Goal: Transaction & Acquisition: Book appointment/travel/reservation

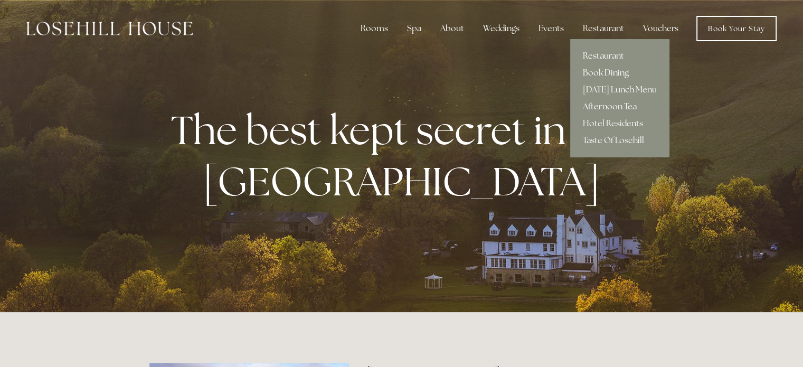
click at [610, 71] on link "Book Dining" at bounding box center [619, 72] width 99 height 17
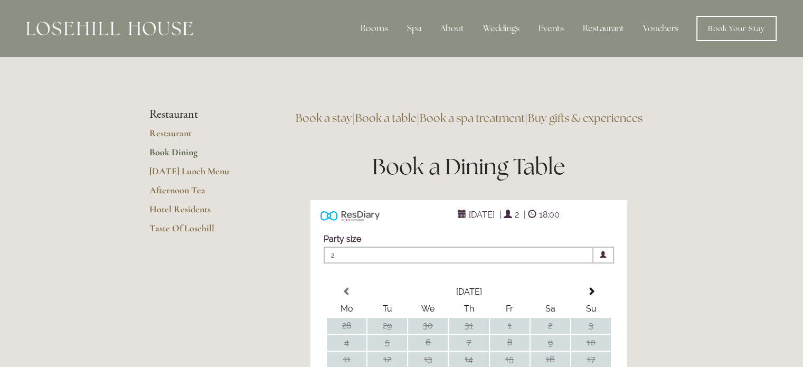
click at [454, 219] on span at bounding box center [460, 214] width 12 height 8
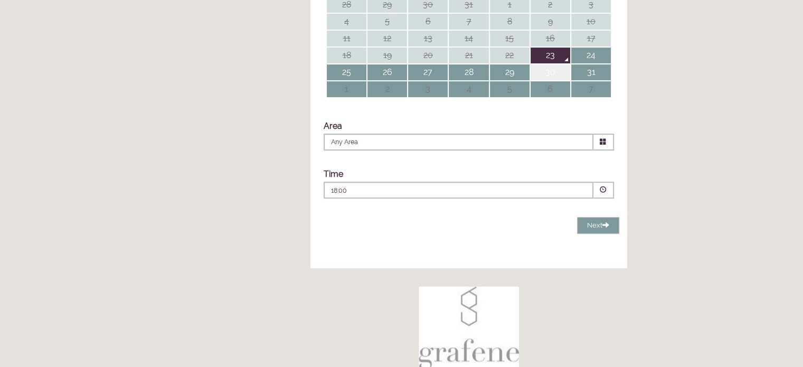
click at [549, 80] on td "30" at bounding box center [551, 72] width 40 height 16
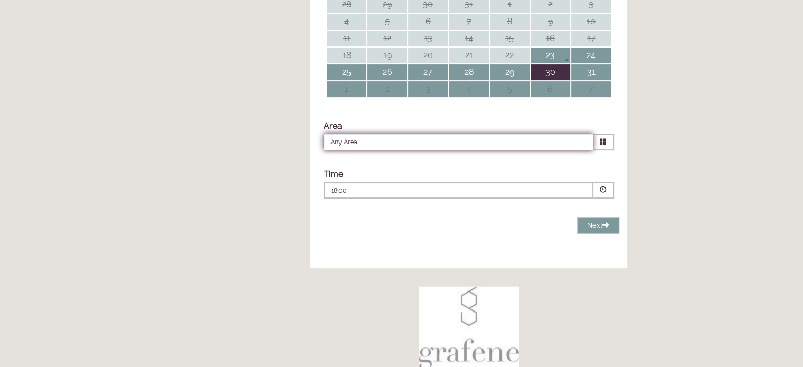
click at [361, 151] on input "Any Area" at bounding box center [459, 142] width 270 height 17
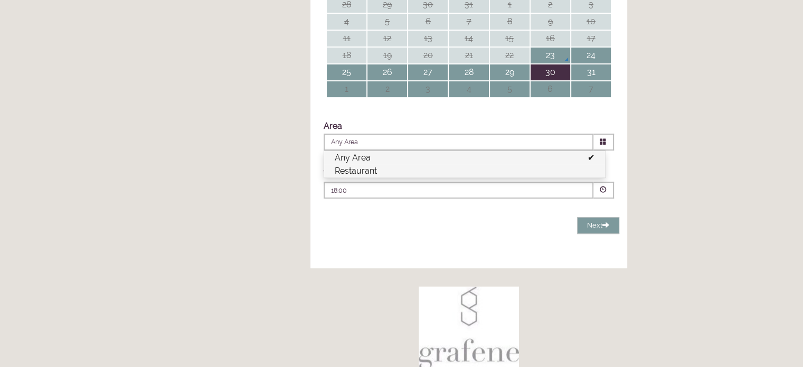
click at [363, 177] on li "Restaurant" at bounding box center [464, 170] width 281 height 13
type input "Restaurant"
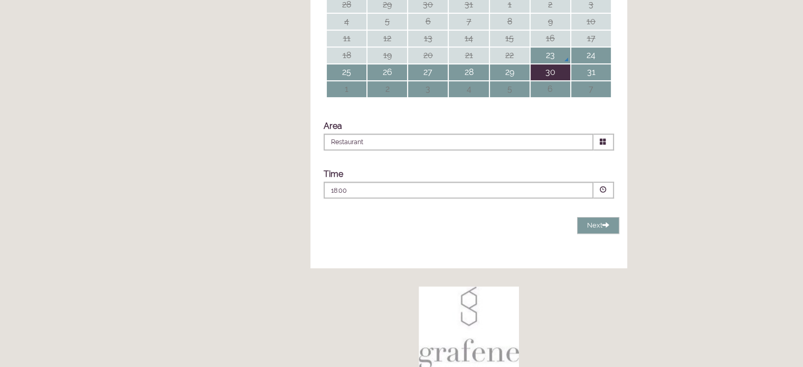
click at [604, 193] on span at bounding box center [603, 189] width 7 height 7
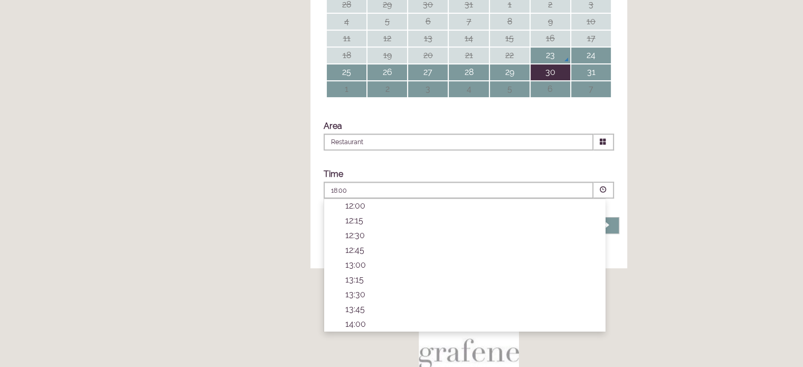
scroll to position [230, 0]
click at [356, 214] on p "14:00" at bounding box center [469, 209] width 249 height 10
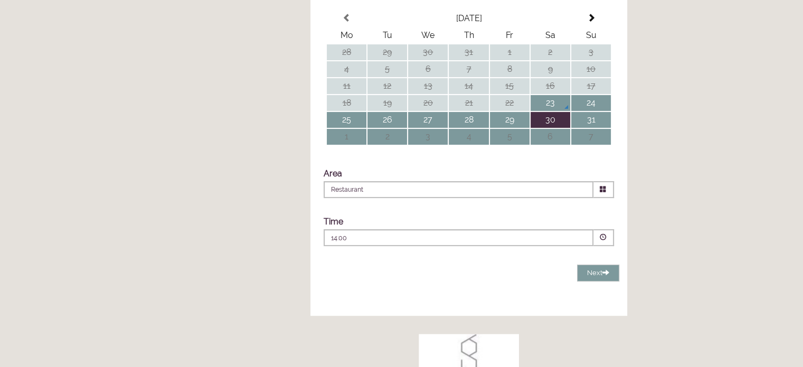
scroll to position [275, 0]
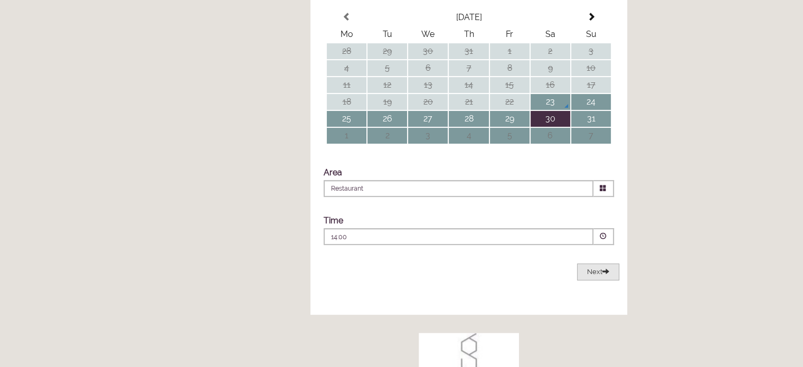
click at [603, 275] on span at bounding box center [606, 271] width 7 height 7
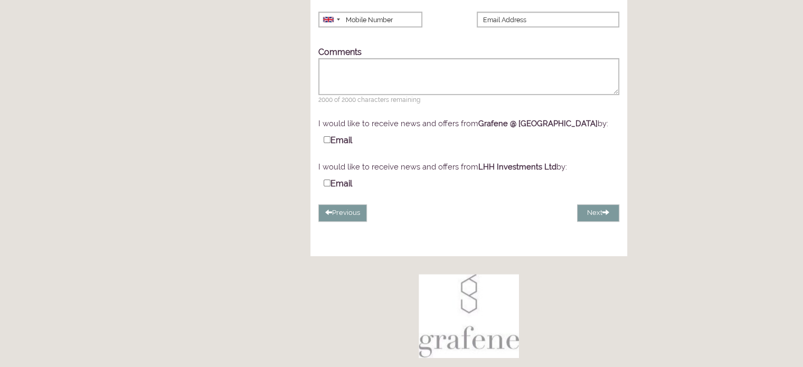
scroll to position [217, 0]
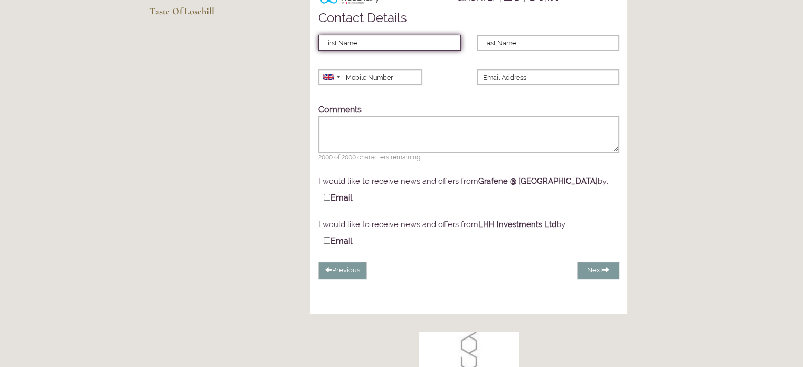
click at [351, 51] on input "First Name" at bounding box center [389, 43] width 143 height 16
type input "[PERSON_NAME]"
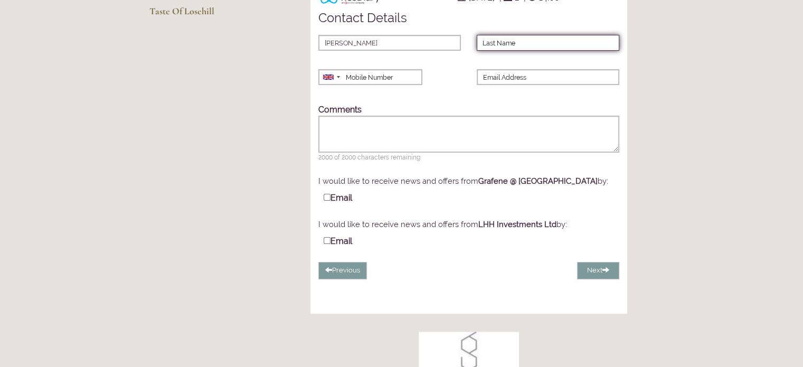
click at [491, 51] on input "Last Name" at bounding box center [548, 43] width 143 height 16
type input "Pickup"
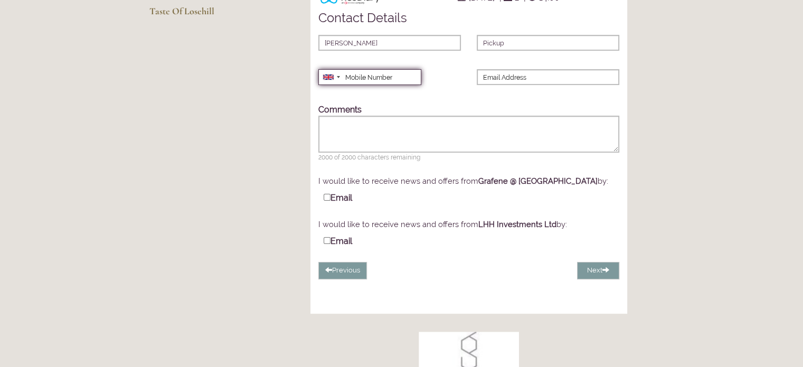
click at [398, 85] on input "Mobile Number" at bounding box center [369, 77] width 103 height 16
type input "07884959161"
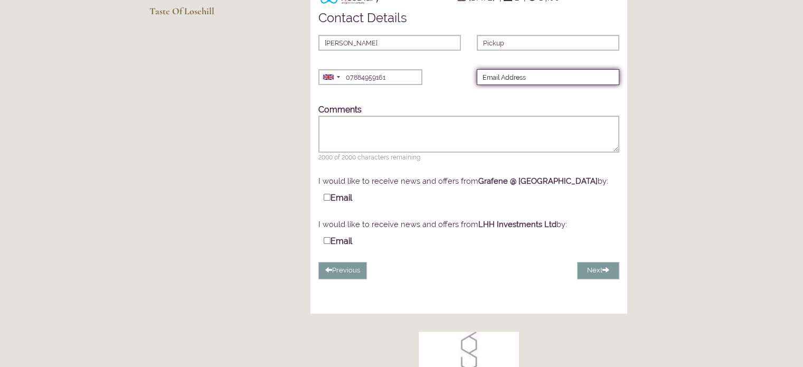
click at [484, 85] on input "Email Address" at bounding box center [548, 77] width 143 height 16
type input "[PERSON_NAME][EMAIL_ADDRESS][DOMAIN_NAME]"
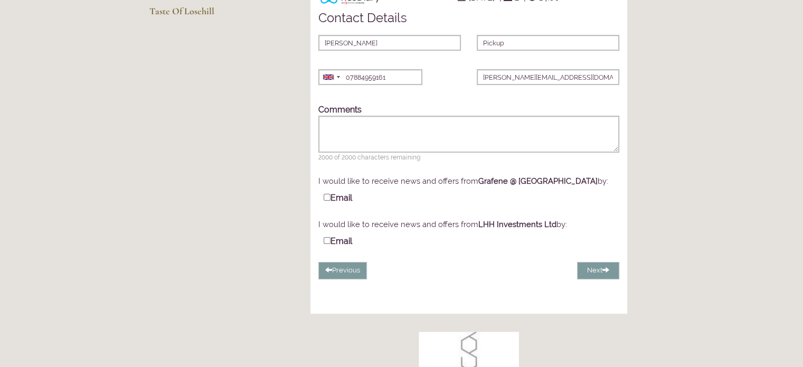
click at [326, 201] on input "Email" at bounding box center [327, 197] width 7 height 7
checkbox input "true"
click at [587, 279] on button "Next" at bounding box center [598, 270] width 42 height 17
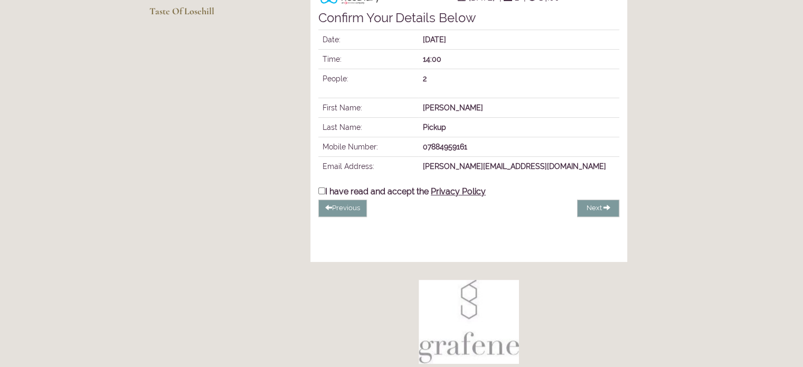
click at [448, 196] on span "Privacy Policy" at bounding box center [458, 191] width 55 height 10
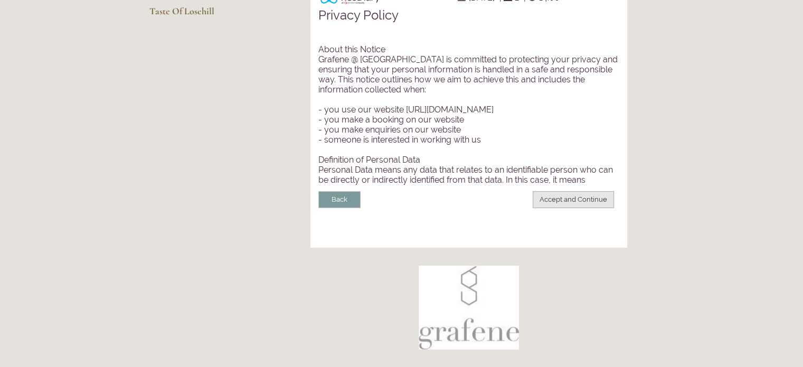
click at [549, 209] on button "Accept and Continue" at bounding box center [573, 199] width 81 height 17
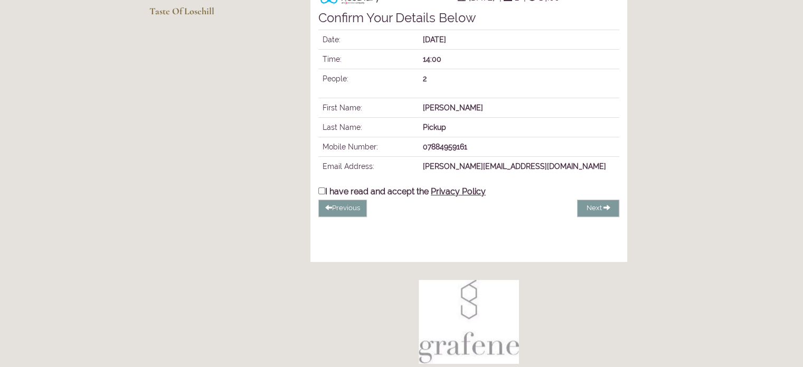
click at [323, 194] on input "I have read and accept the Privacy Policy" at bounding box center [321, 190] width 7 height 7
checkbox input "true"
click at [553, 212] on span "Complete Booking" at bounding box center [573, 208] width 61 height 8
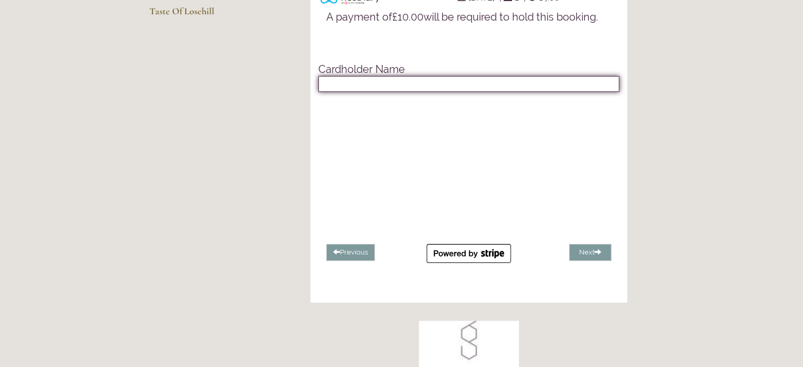
click at [392, 92] on input "text" at bounding box center [468, 84] width 301 height 16
type input "J R PICKUP"
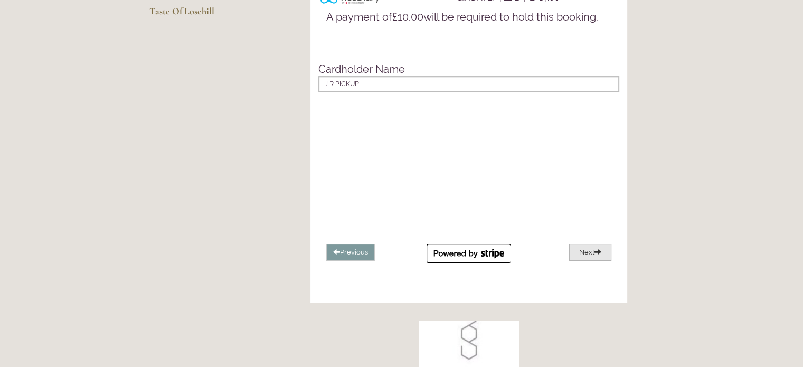
click at [602, 255] on span at bounding box center [598, 251] width 7 height 7
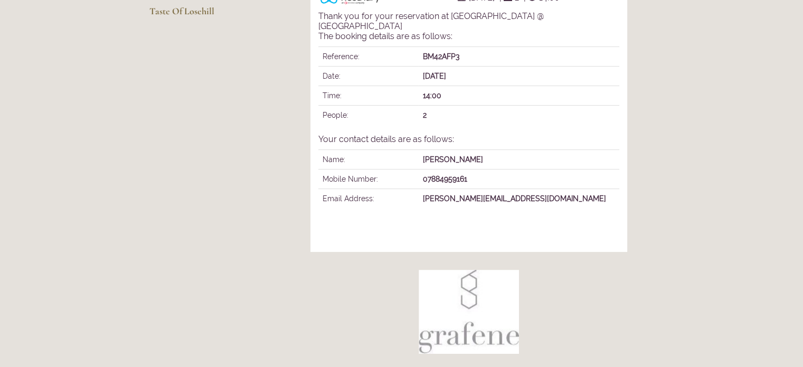
click at [577, 344] on div at bounding box center [469, 312] width 370 height 84
click at [575, 304] on div at bounding box center [469, 312] width 370 height 84
